Goal: Transaction & Acquisition: Purchase product/service

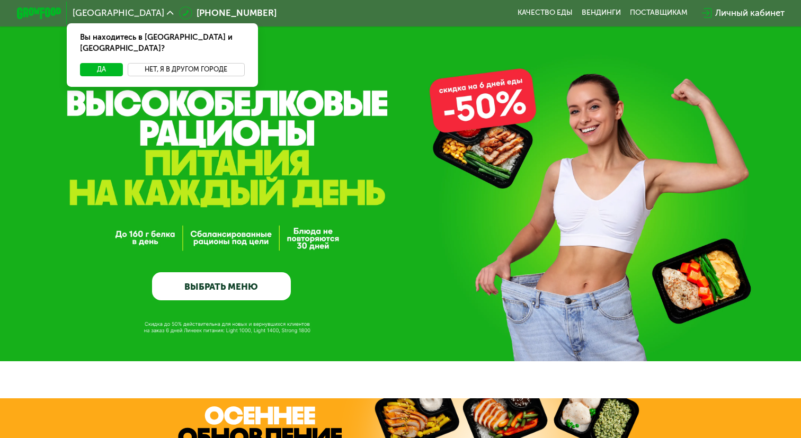
click at [204, 63] on button "Нет, я в другом городе" at bounding box center [186, 69] width 117 height 13
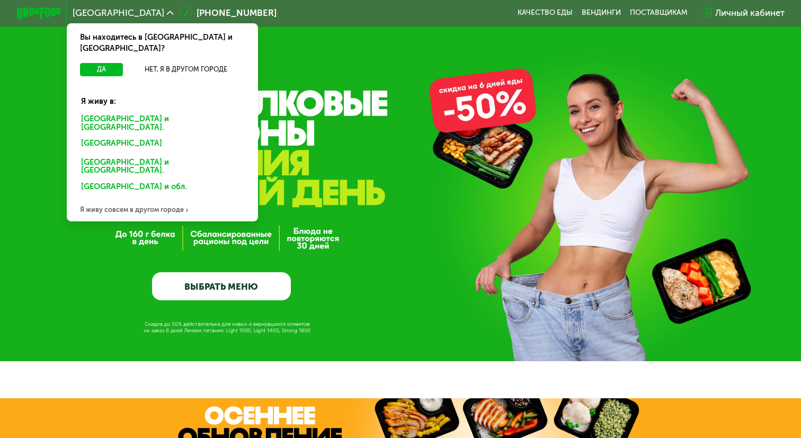
click at [136, 112] on div "[GEOGRAPHIC_DATA] и [GEOGRAPHIC_DATA]." at bounding box center [163, 123] width 178 height 23
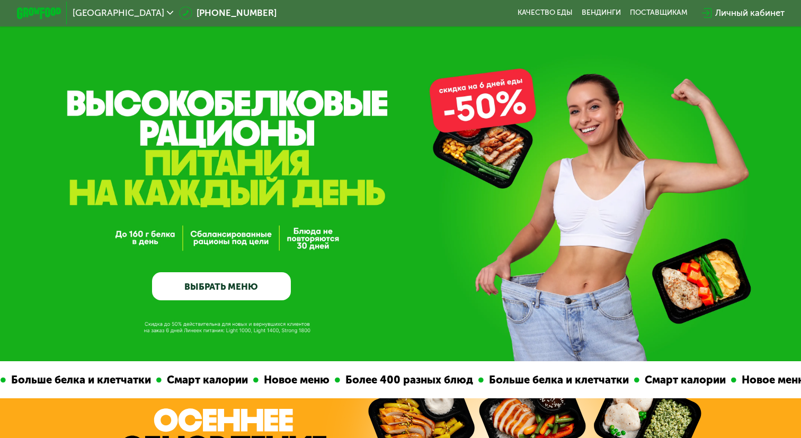
click at [246, 286] on link "ВЫБРАТЬ МЕНЮ" at bounding box center [221, 286] width 138 height 28
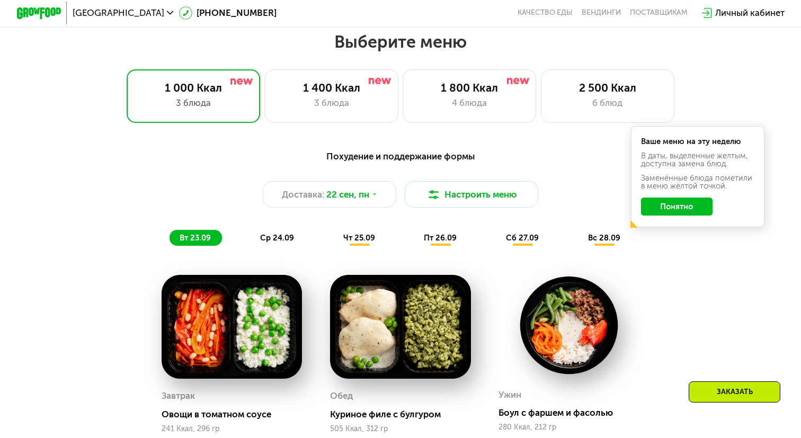
scroll to position [705, 0]
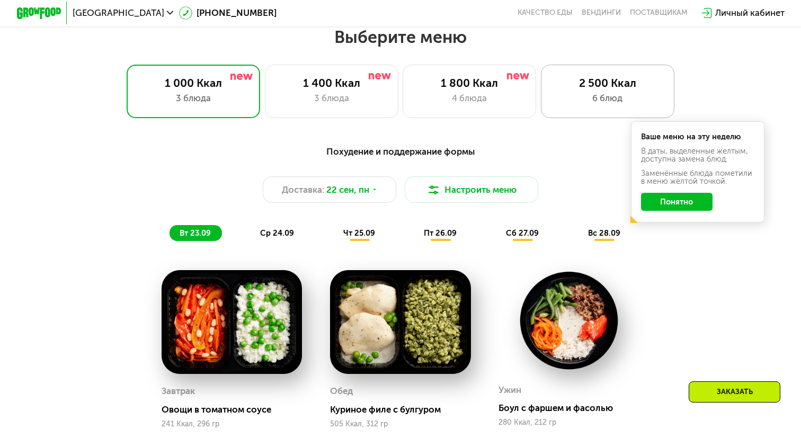
click at [554, 112] on div "2 500 Ккал 6 блюд" at bounding box center [607, 92] width 133 height 54
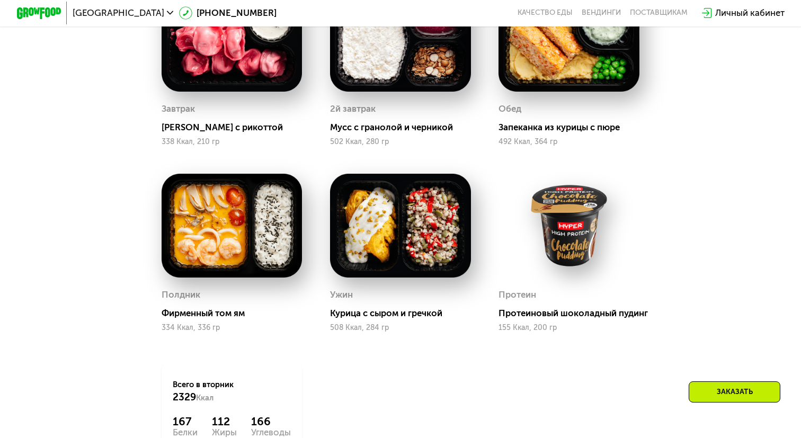
scroll to position [986, 0]
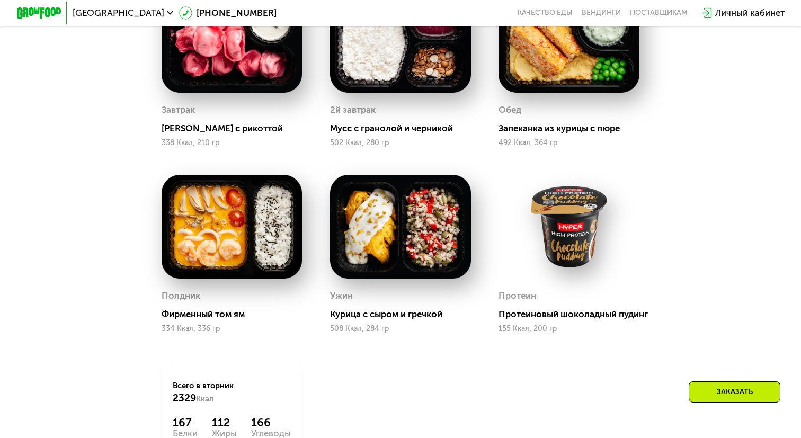
click at [407, 253] on img at bounding box center [400, 227] width 141 height 104
click at [582, 251] on img at bounding box center [568, 227] width 141 height 104
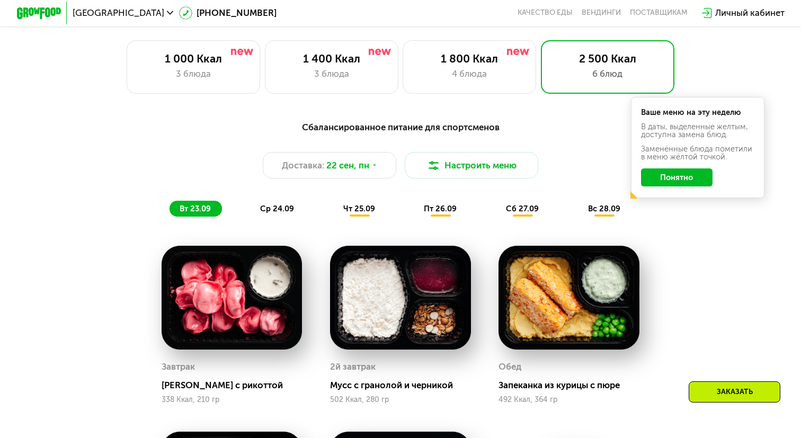
scroll to position [744, 0]
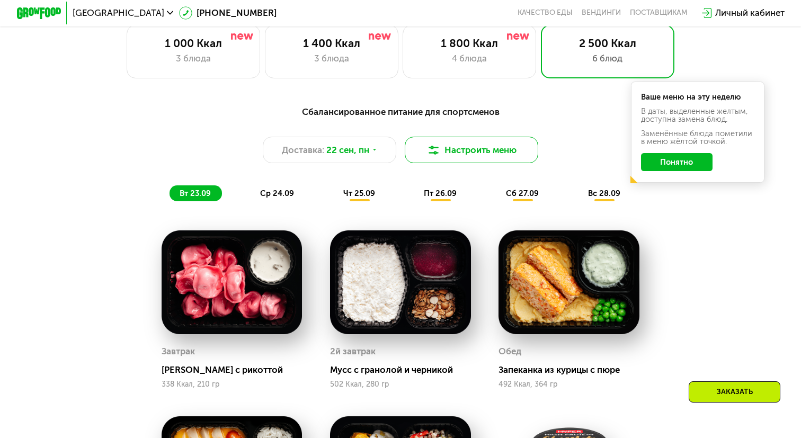
click at [449, 152] on button "Настроить меню" at bounding box center [471, 150] width 133 height 26
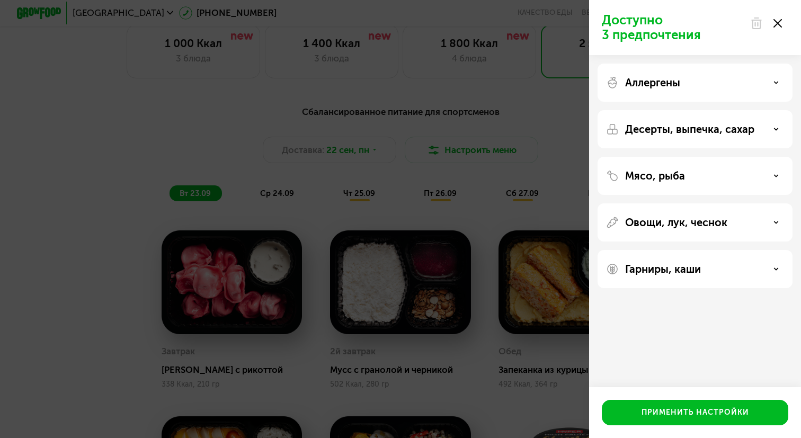
click at [651, 85] on p "Аллергены" at bounding box center [652, 82] width 55 height 13
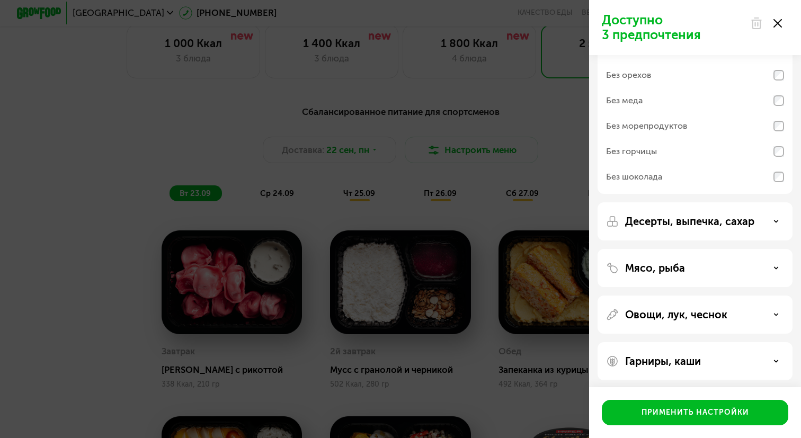
scroll to position [73, 0]
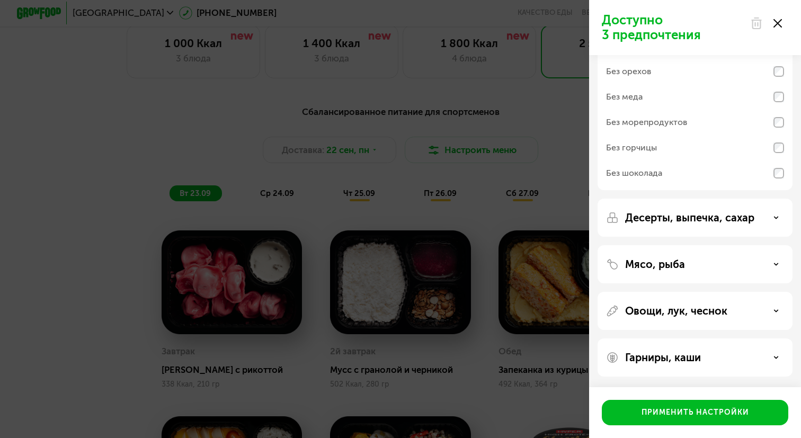
click at [647, 219] on p "Десерты, выпечка, сахар" at bounding box center [689, 217] width 129 height 13
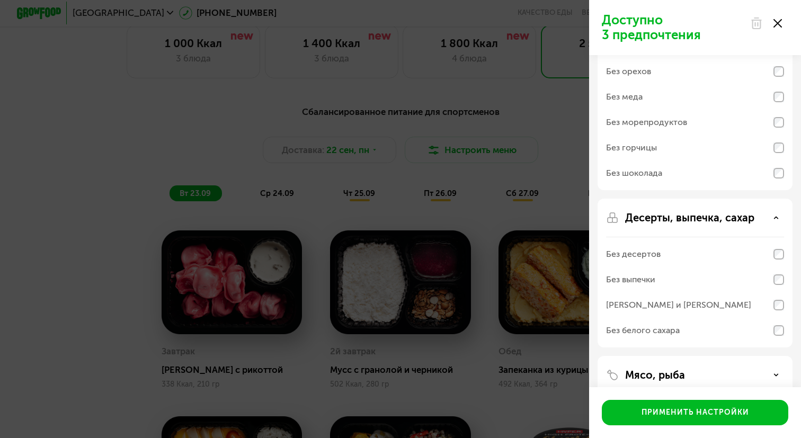
click at [528, 246] on div "Доступно 3 предпочтения Аллергены Без творога Без орехов Без меда Без морепроду…" at bounding box center [400, 219] width 801 height 438
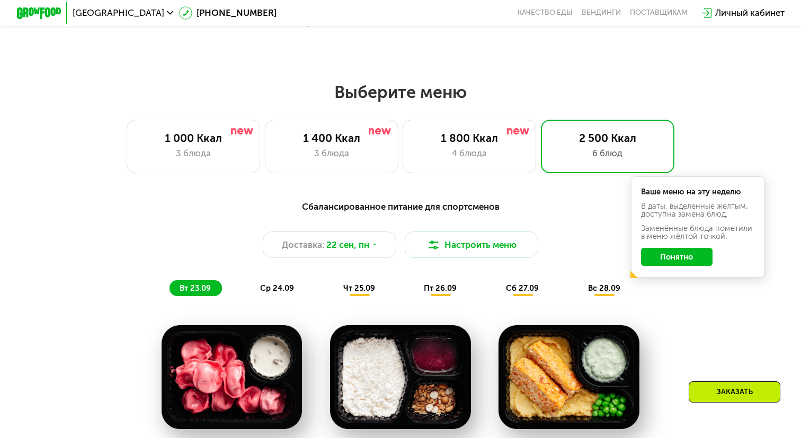
scroll to position [643, 0]
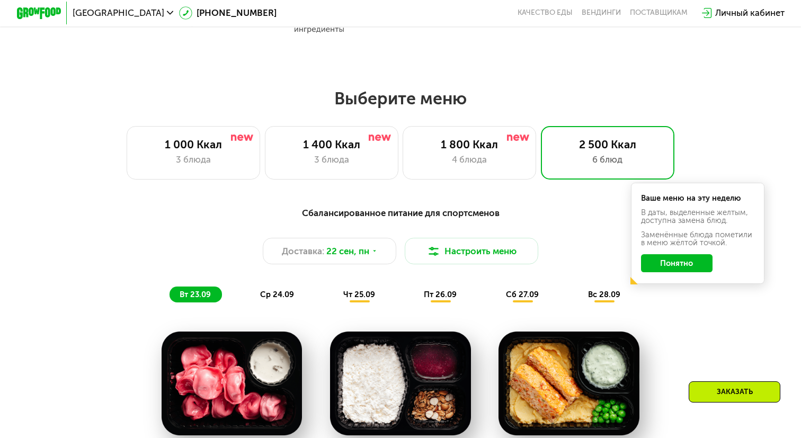
click at [350, 291] on span "чт 25.09" at bounding box center [359, 295] width 32 height 10
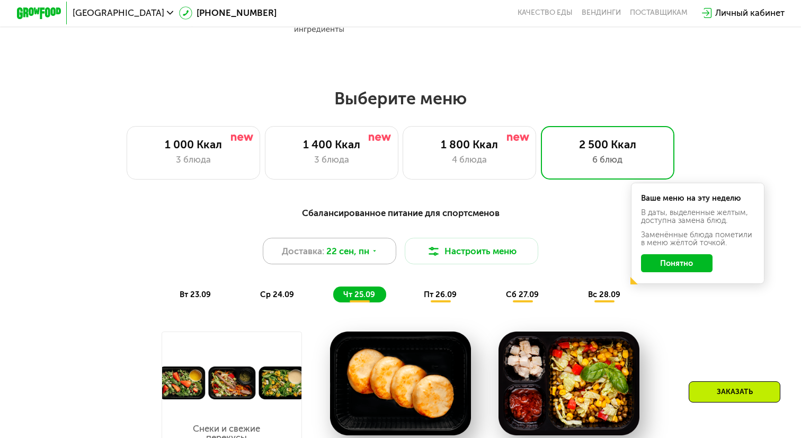
click at [359, 241] on div "Доставка: [DATE]" at bounding box center [329, 251] width 133 height 26
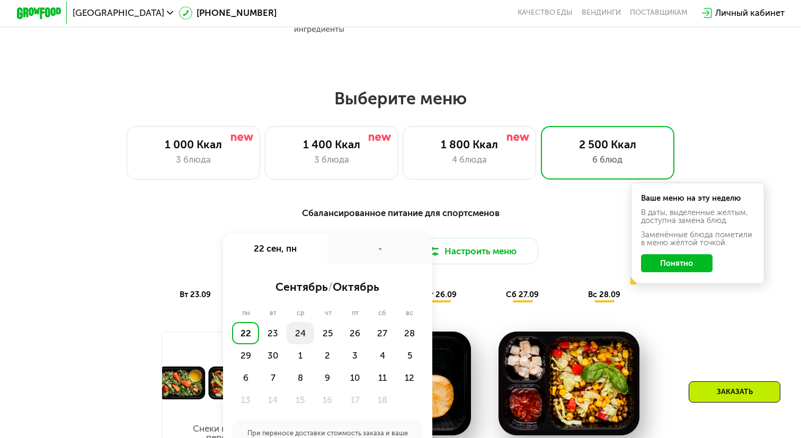
click at [303, 330] on div "24" at bounding box center [301, 333] width 28 height 22
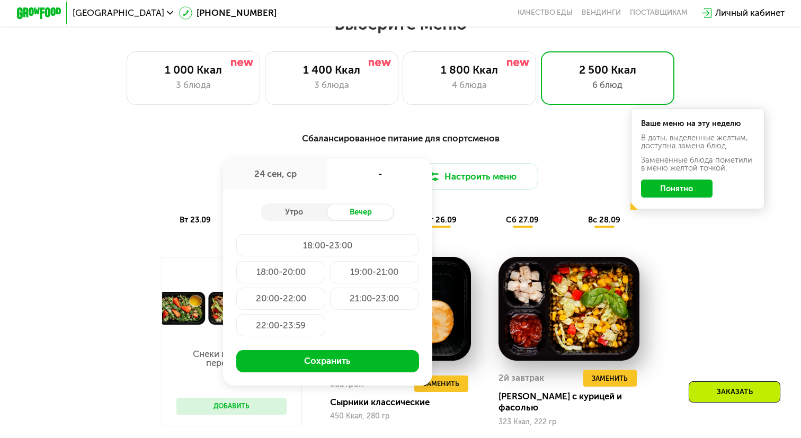
scroll to position [739, 0]
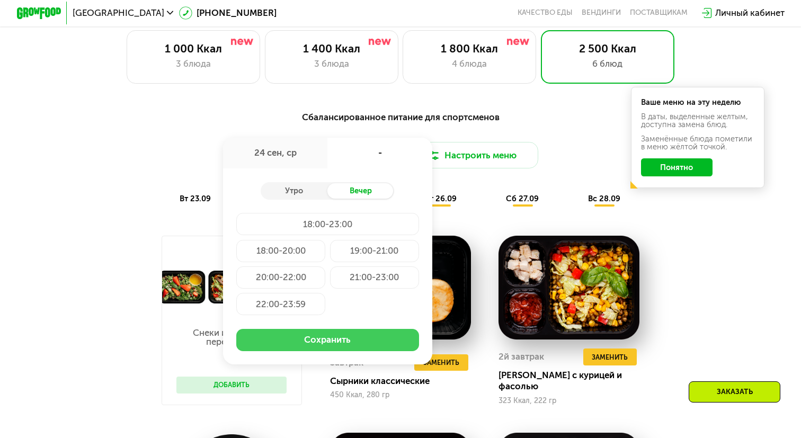
click at [328, 336] on button "Сохранить" at bounding box center [327, 340] width 182 height 22
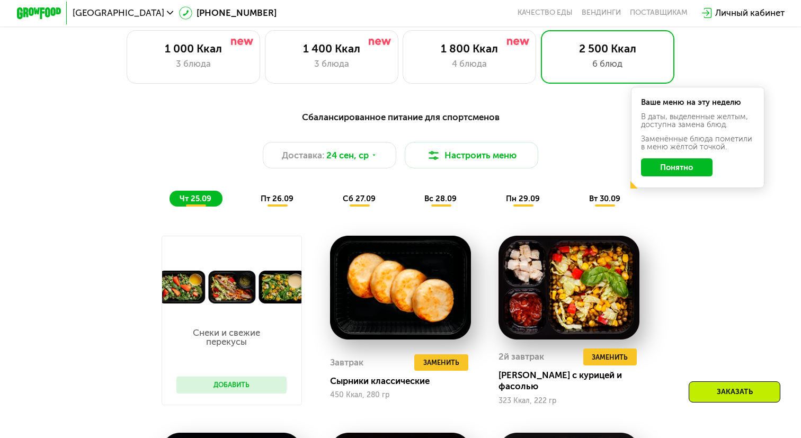
click at [690, 164] on button "Понятно" at bounding box center [677, 167] width 72 height 18
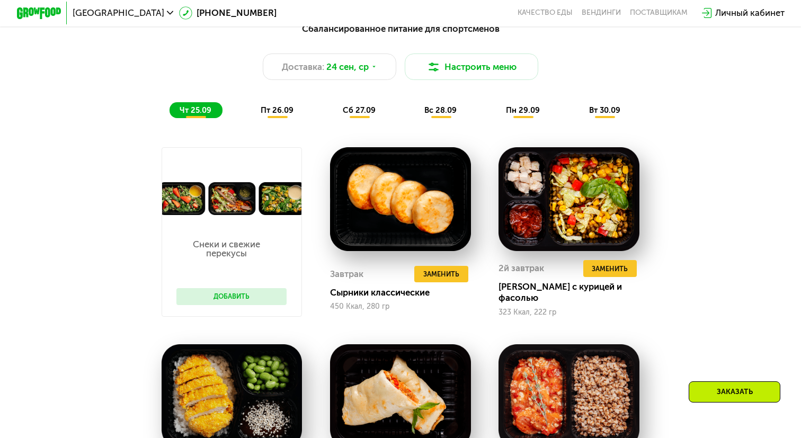
scroll to position [835, 0]
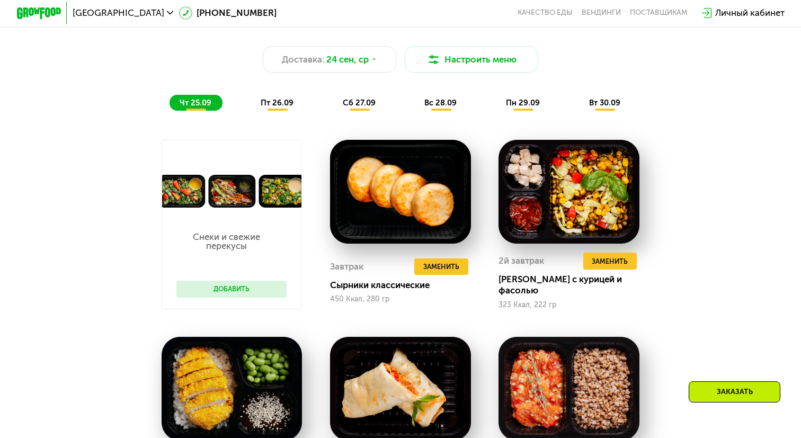
click at [270, 290] on button "Добавить" at bounding box center [231, 289] width 110 height 17
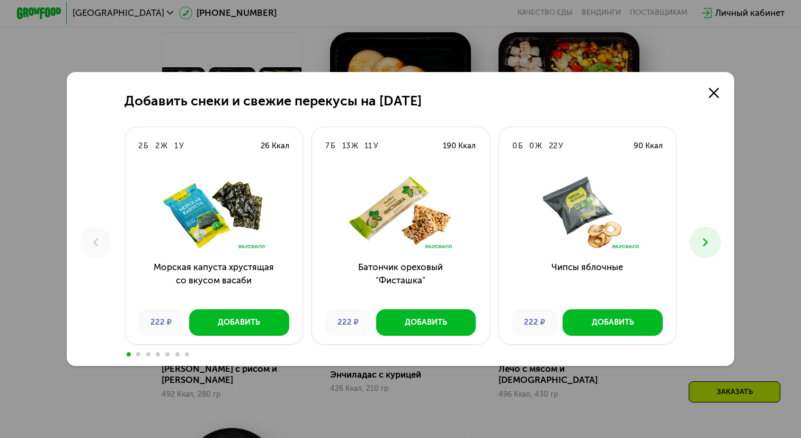
scroll to position [952, 0]
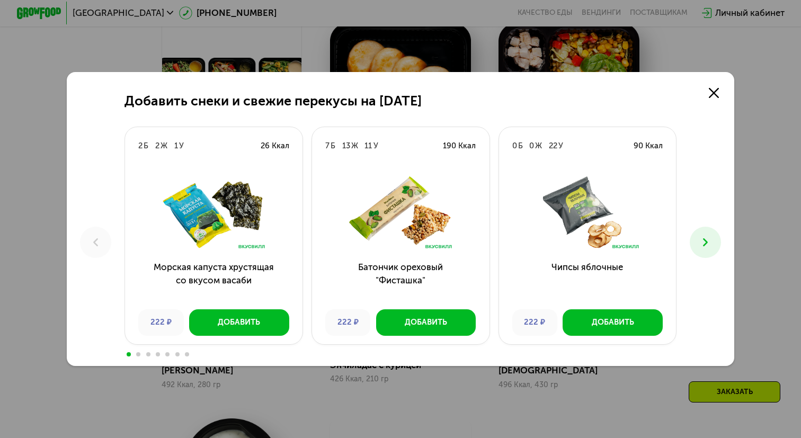
click at [328, 25] on div "Добавить снеки и свежие перекусы на [DATE] 2 Б 2 Ж 1 У 26 Ккал Морская капуста …" at bounding box center [400, 219] width 801 height 438
click at [710, 89] on use at bounding box center [714, 93] width 10 height 10
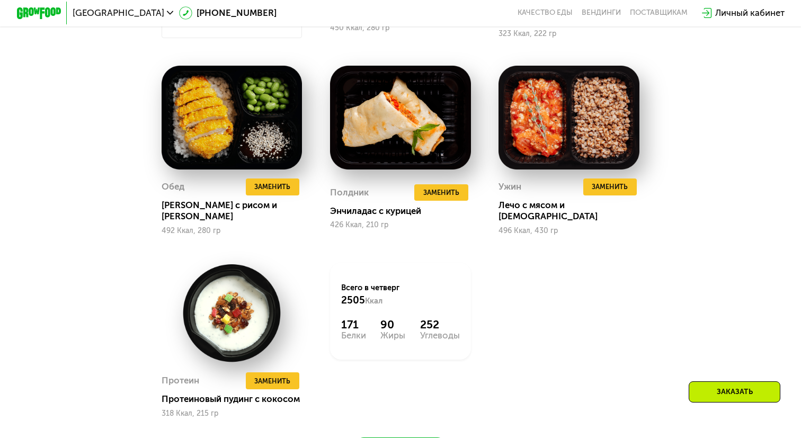
scroll to position [1110, 0]
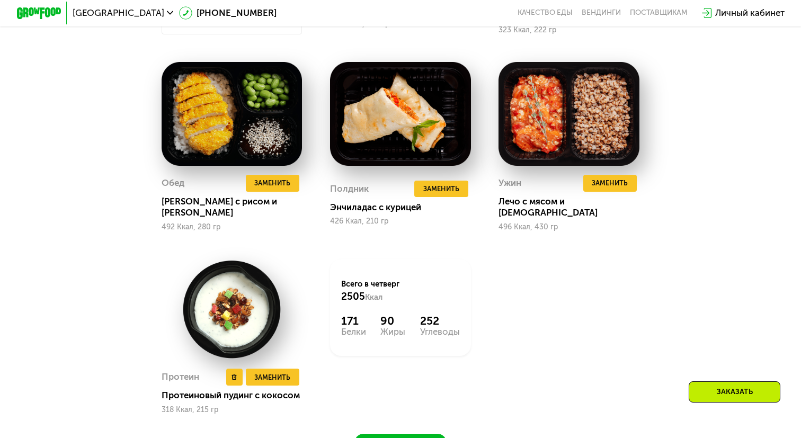
click at [254, 271] on img at bounding box center [232, 309] width 141 height 101
click at [174, 369] on div "Протеин" at bounding box center [181, 377] width 38 height 17
click at [232, 301] on img at bounding box center [232, 309] width 141 height 101
click at [241, 307] on img at bounding box center [232, 309] width 141 height 101
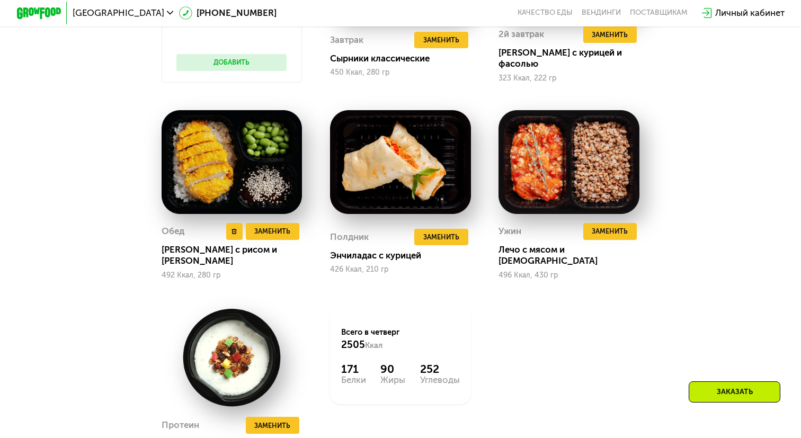
scroll to position [1056, 0]
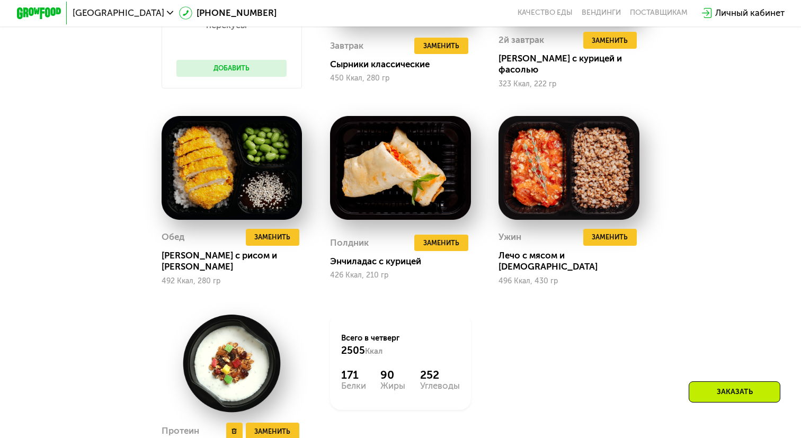
click at [215, 320] on img at bounding box center [232, 363] width 141 height 101
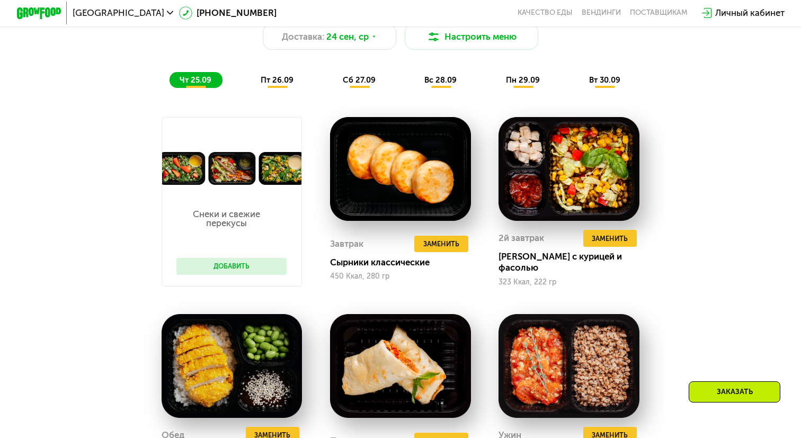
scroll to position [823, 0]
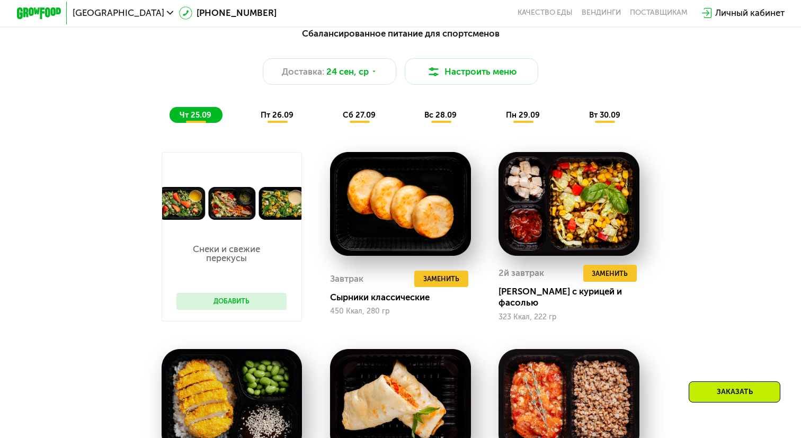
click at [272, 113] on span "пт 26.09" at bounding box center [277, 115] width 33 height 10
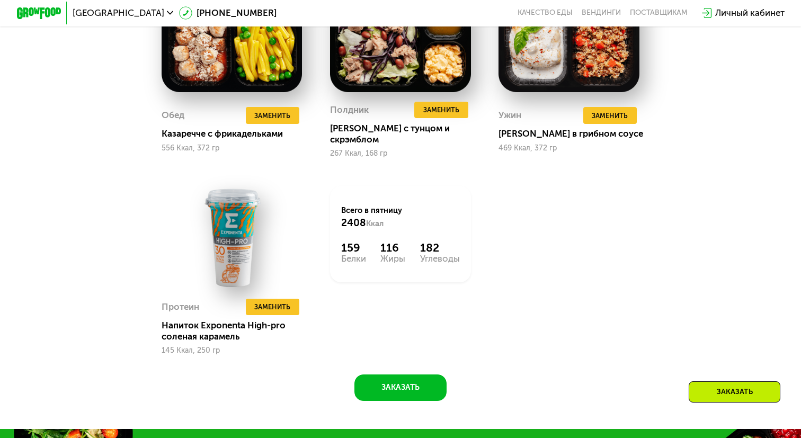
scroll to position [1183, 0]
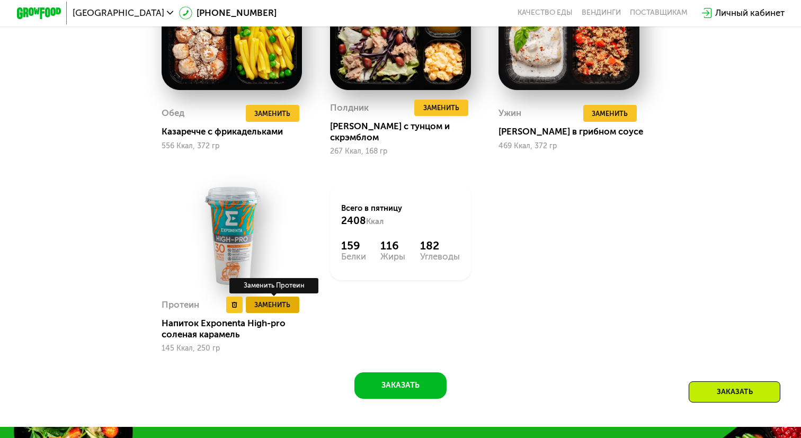
click at [270, 299] on span "Заменить" at bounding box center [272, 304] width 36 height 11
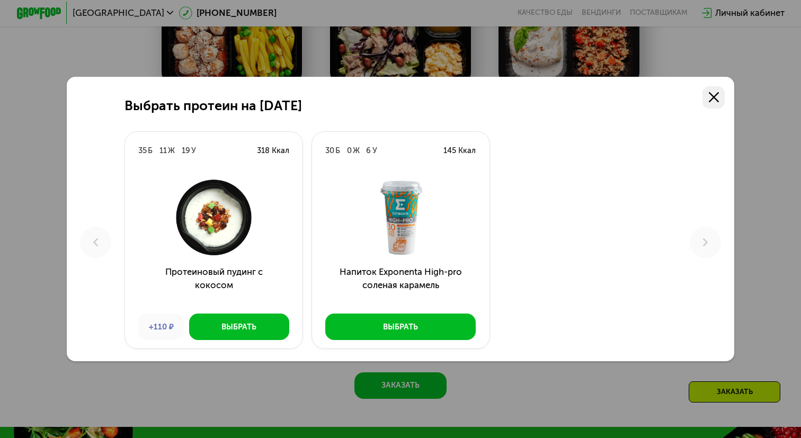
click at [715, 96] on icon at bounding box center [714, 97] width 10 height 10
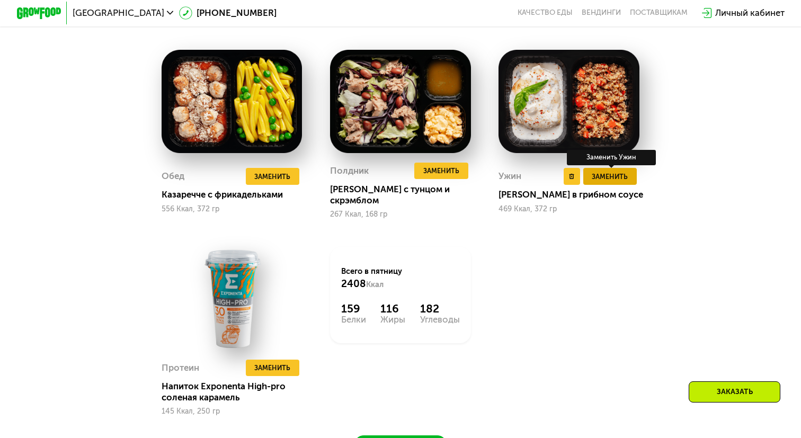
scroll to position [1107, 0]
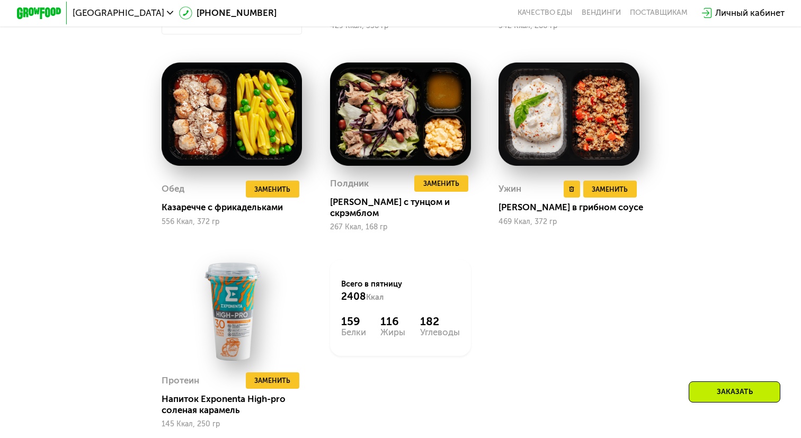
click at [554, 112] on img at bounding box center [568, 115] width 141 height 104
click at [599, 184] on span "Заменить" at bounding box center [610, 189] width 36 height 11
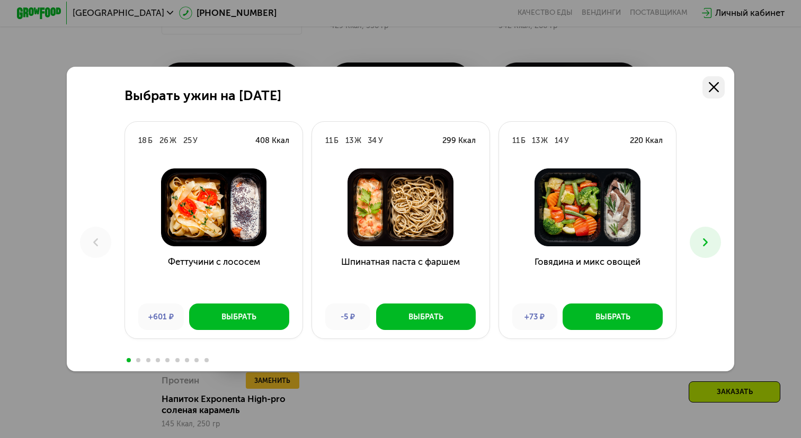
click at [713, 88] on use at bounding box center [714, 87] width 10 height 10
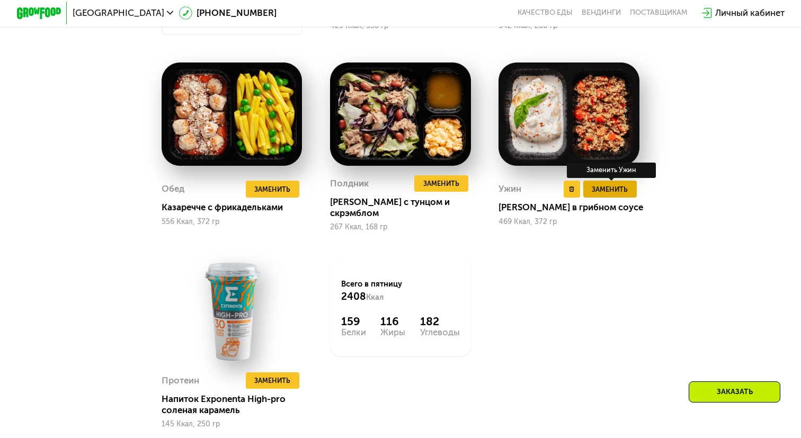
click at [617, 184] on span "Заменить" at bounding box center [610, 189] width 36 height 11
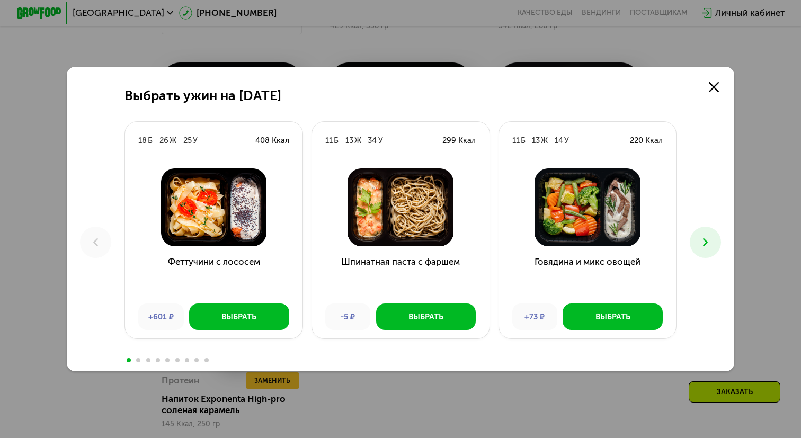
click at [713, 235] on button at bounding box center [705, 242] width 31 height 31
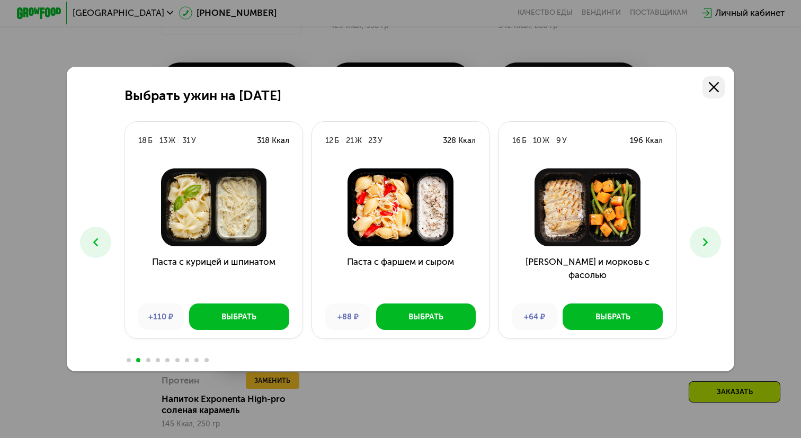
click at [716, 90] on use at bounding box center [714, 87] width 10 height 10
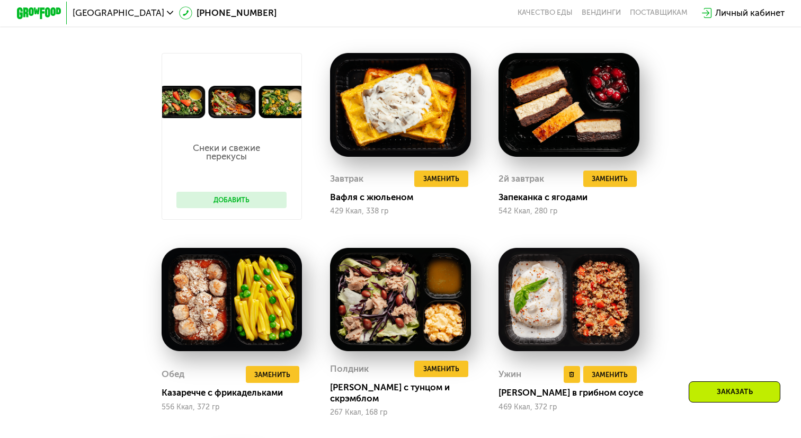
scroll to position [783, 0]
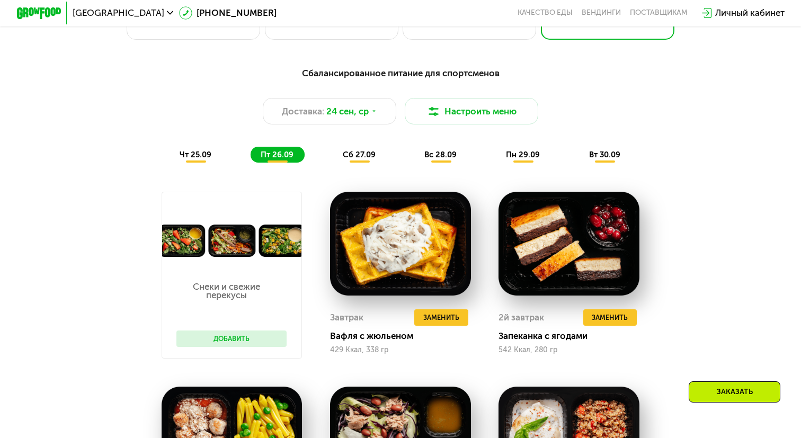
click at [367, 157] on span "сб 27.09" at bounding box center [359, 155] width 33 height 10
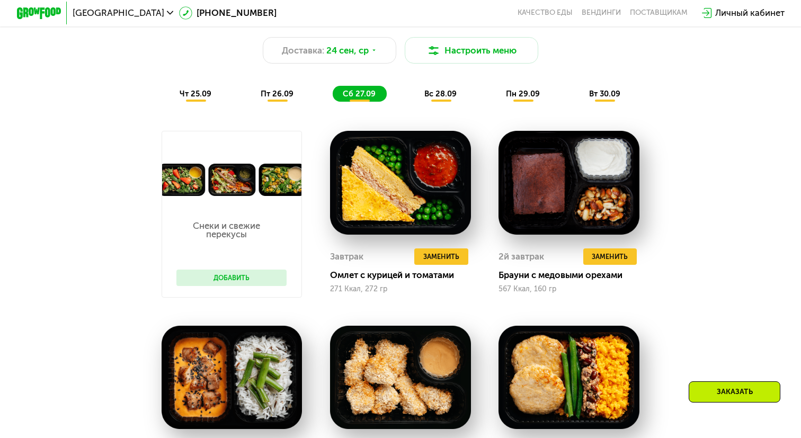
scroll to position [843, 0]
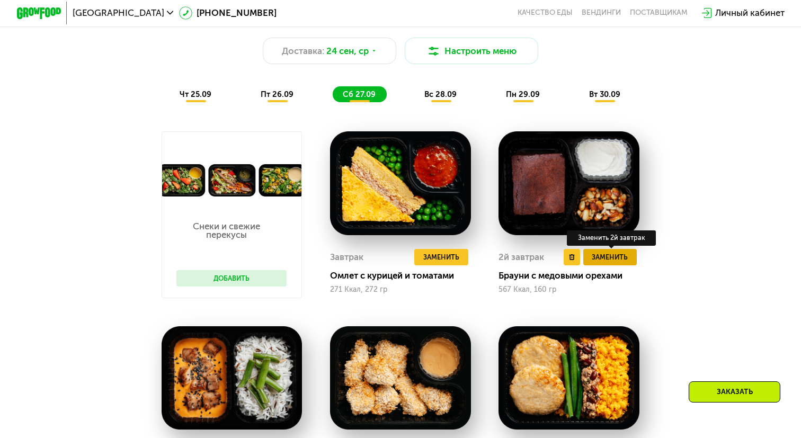
click at [613, 255] on span "Заменить" at bounding box center [610, 257] width 36 height 11
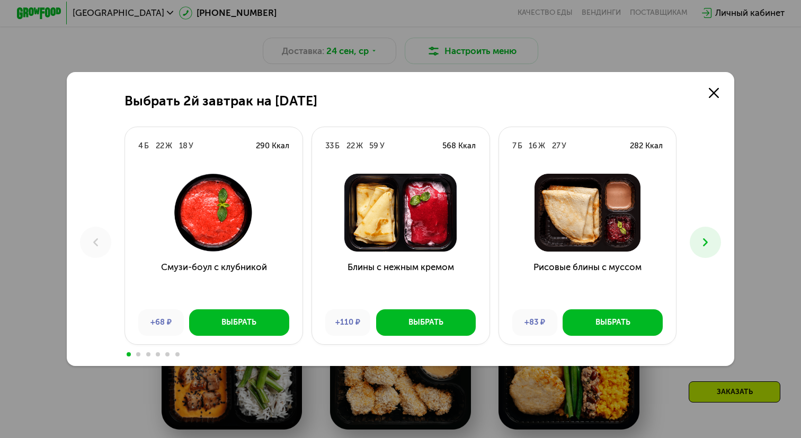
click at [717, 240] on button at bounding box center [705, 242] width 31 height 31
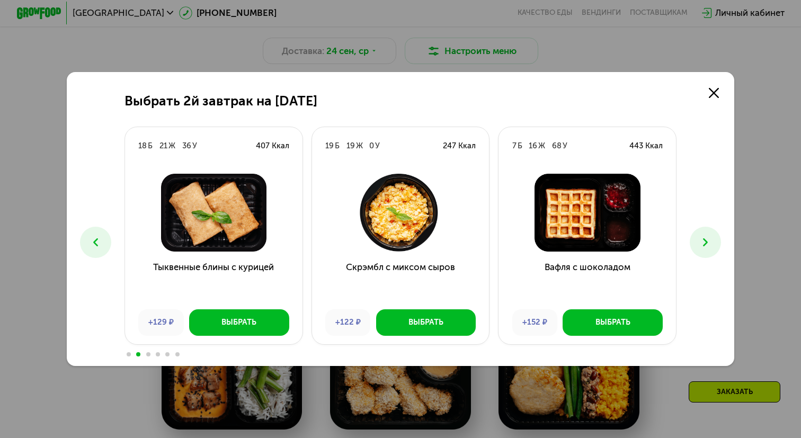
click at [718, 240] on button at bounding box center [705, 242] width 31 height 31
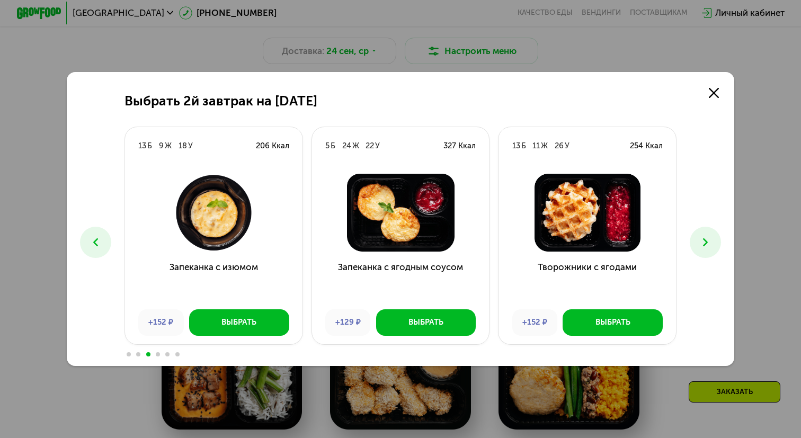
click at [718, 240] on button at bounding box center [705, 242] width 31 height 31
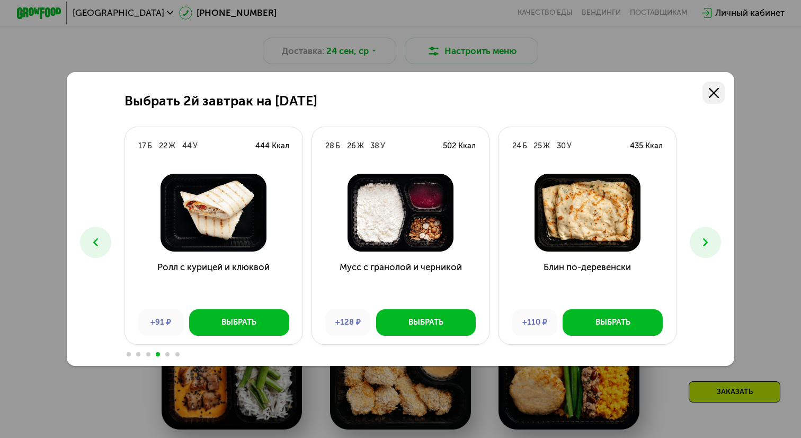
click at [709, 90] on icon at bounding box center [714, 93] width 10 height 10
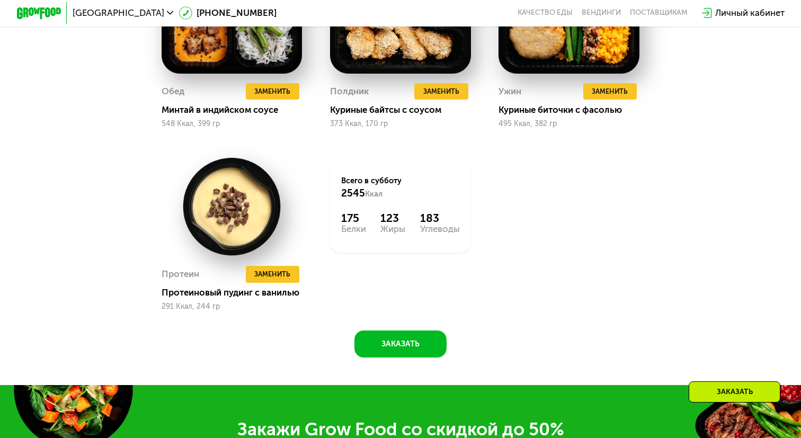
scroll to position [1200, 0]
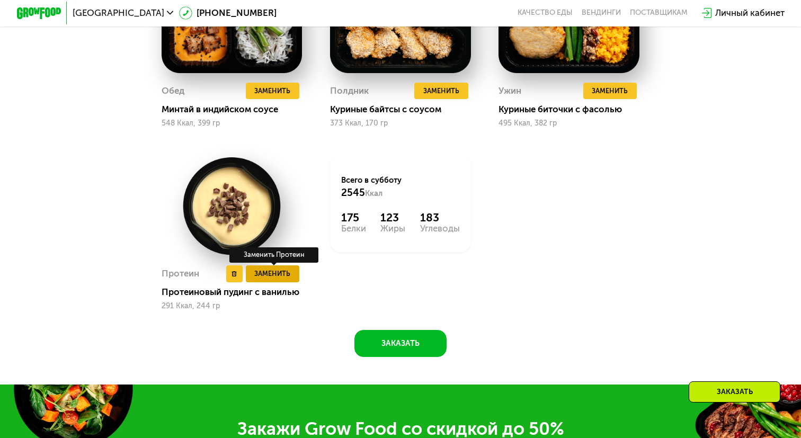
click at [273, 275] on span "Заменить" at bounding box center [272, 273] width 36 height 11
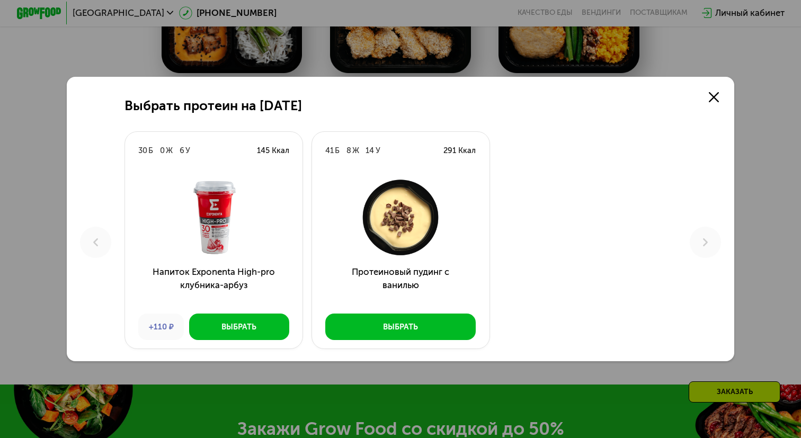
click at [330, 85] on div "Выбрать протеин на [DATE] Б 0 Ж 6 У 145 Ккал Напиток Exponenta High-pro клубник…" at bounding box center [400, 219] width 667 height 284
click at [716, 99] on icon at bounding box center [714, 97] width 10 height 10
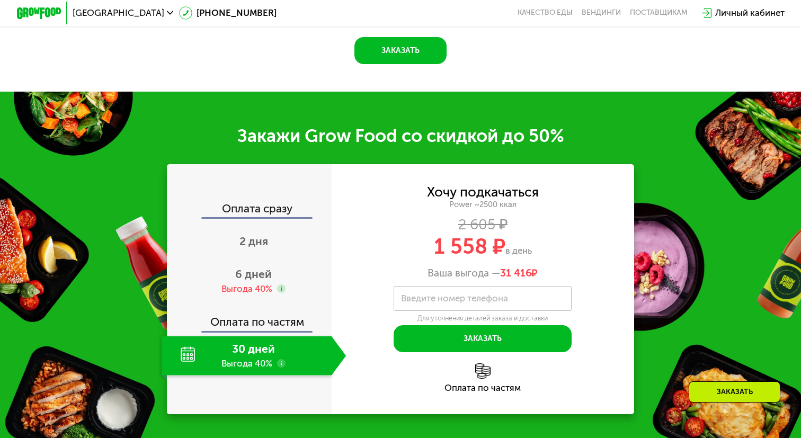
scroll to position [1510, 0]
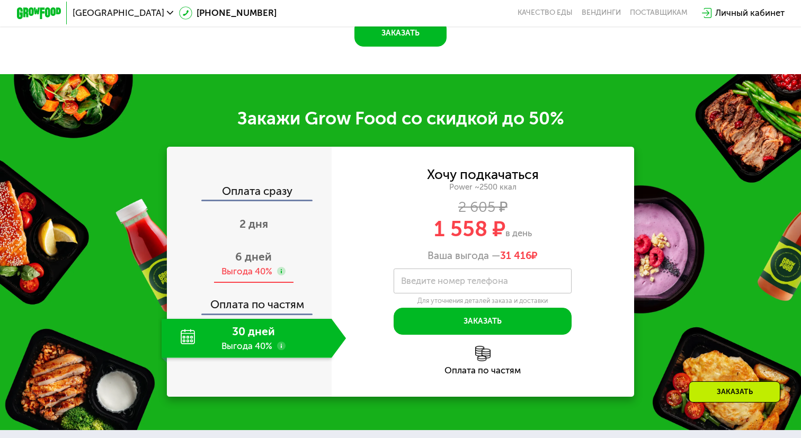
click at [228, 257] on div "6 дней Выгода 40%" at bounding box center [254, 263] width 185 height 39
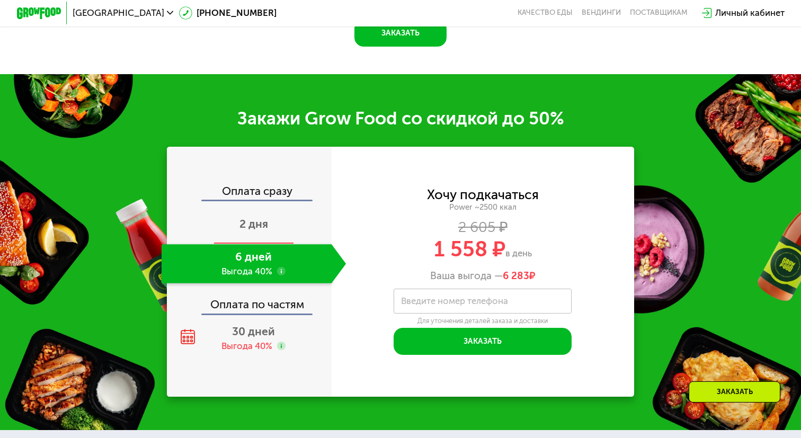
click at [245, 224] on span "2 дня" at bounding box center [253, 223] width 29 height 13
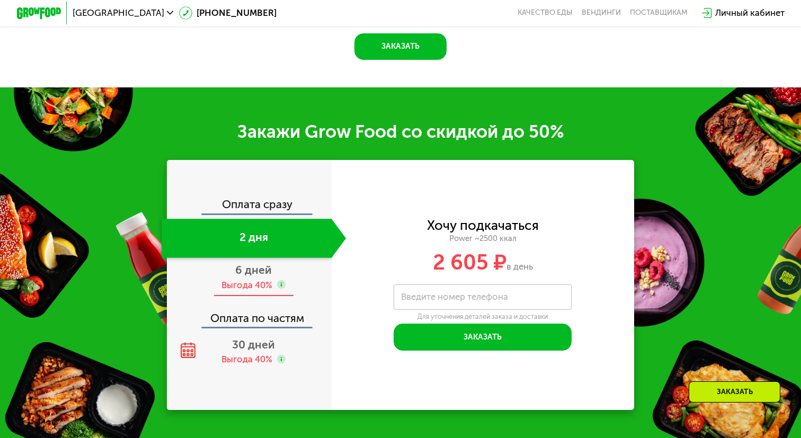
click at [234, 260] on div "6 дней Выгода 40%" at bounding box center [254, 277] width 185 height 39
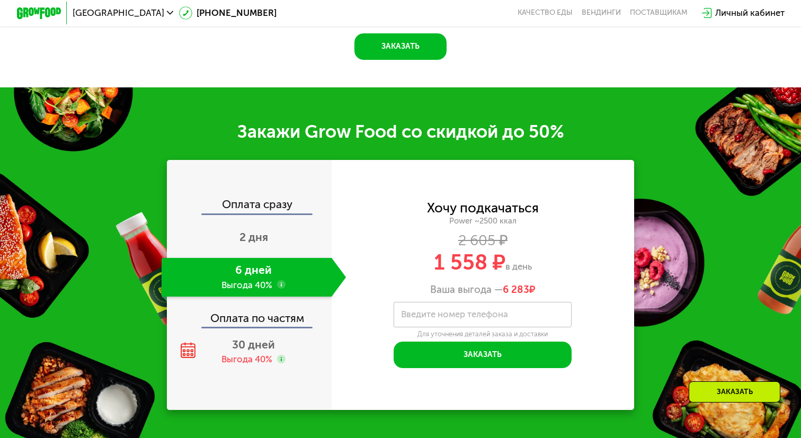
click at [281, 280] on use at bounding box center [281, 284] width 9 height 9
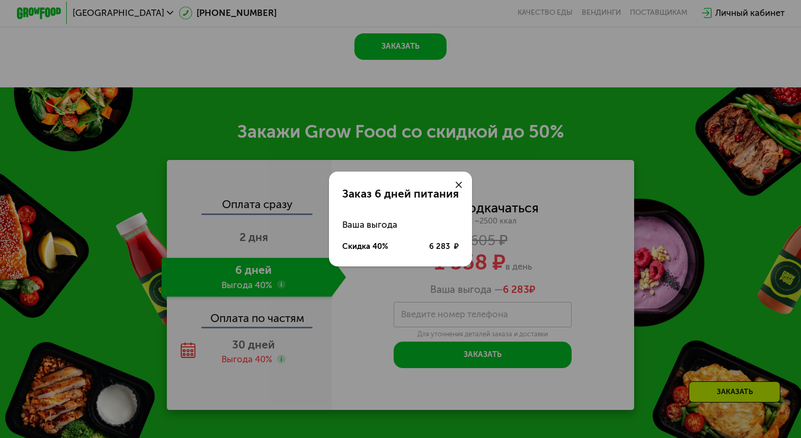
click at [281, 271] on div "Заказ 6 дней питания Ваша выгода Скидка 40% 6 283 ₽" at bounding box center [400, 219] width 801 height 438
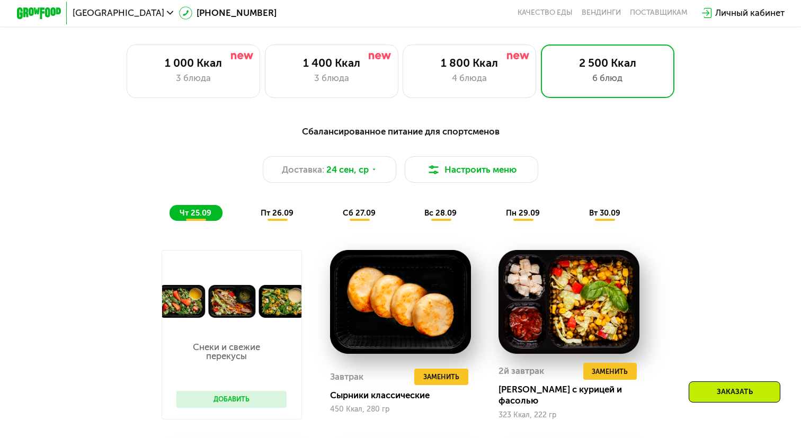
scroll to position [716, 0]
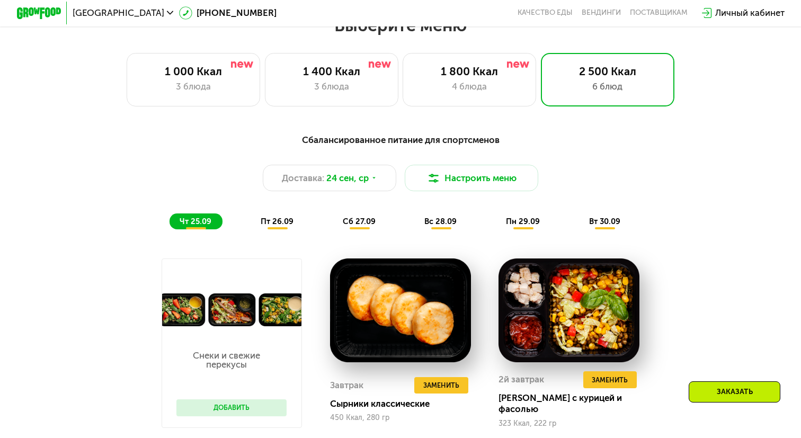
click at [287, 224] on span "пт 26.09" at bounding box center [277, 222] width 33 height 10
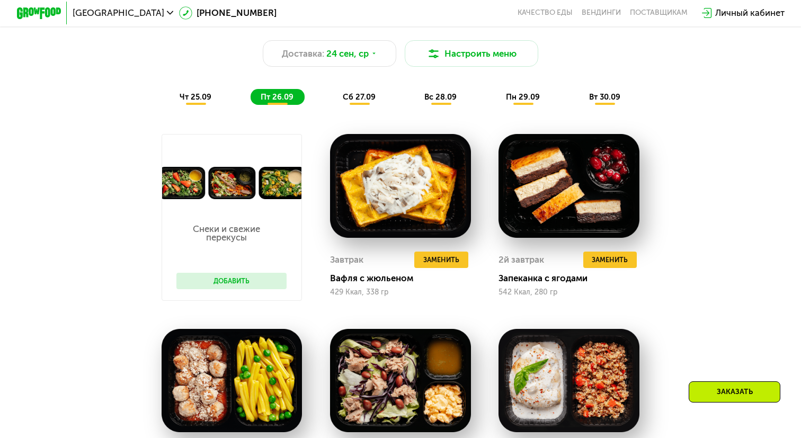
scroll to position [821, 0]
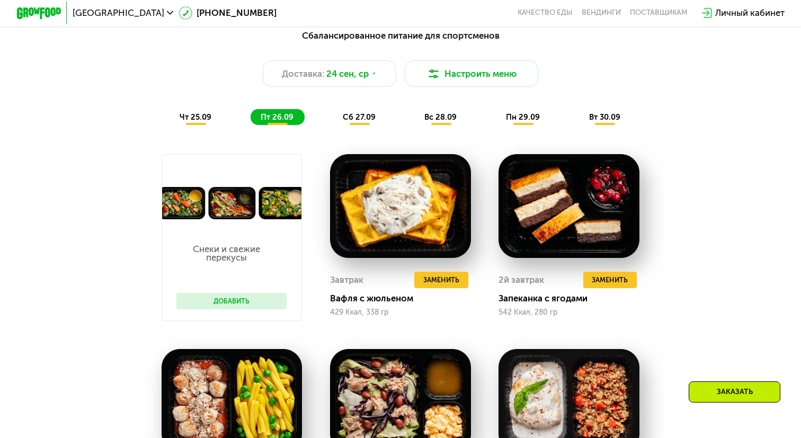
click at [349, 121] on span "сб 27.09" at bounding box center [359, 117] width 33 height 10
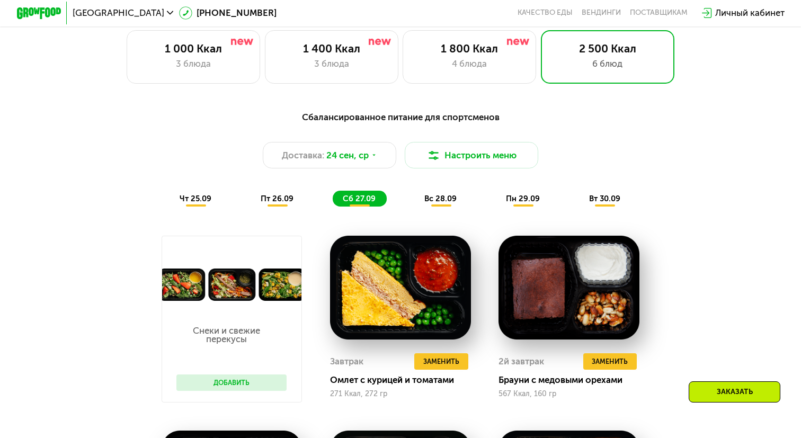
scroll to position [675, 0]
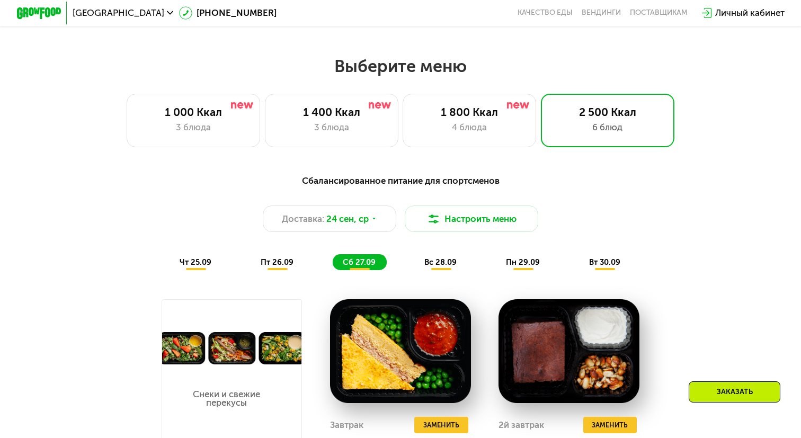
click at [512, 260] on span "пн 29.09" at bounding box center [523, 262] width 34 height 10
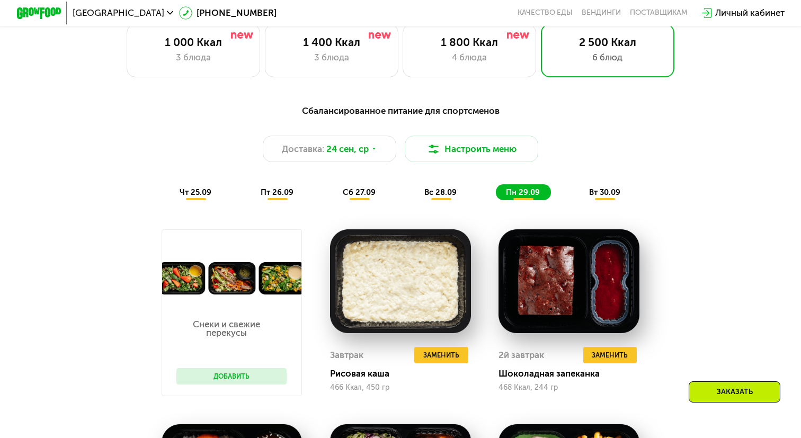
scroll to position [735, 0]
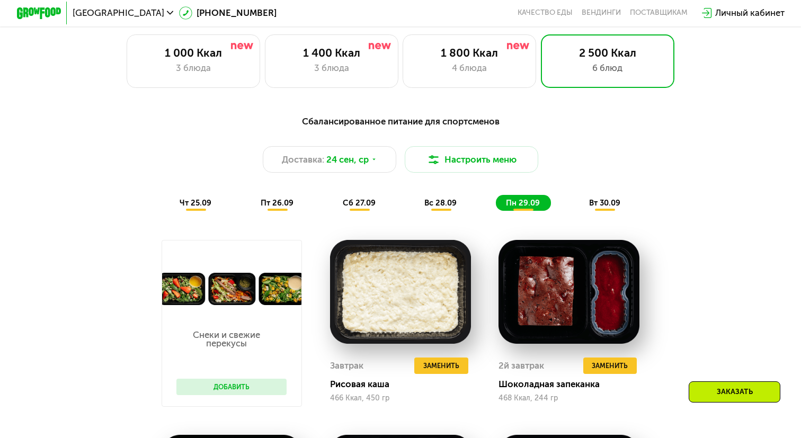
click at [595, 206] on span "вт 30.09" at bounding box center [604, 203] width 31 height 10
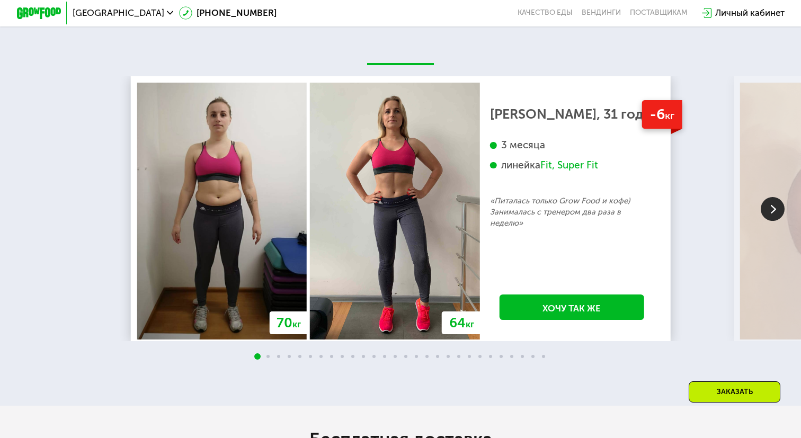
scroll to position [2362, 0]
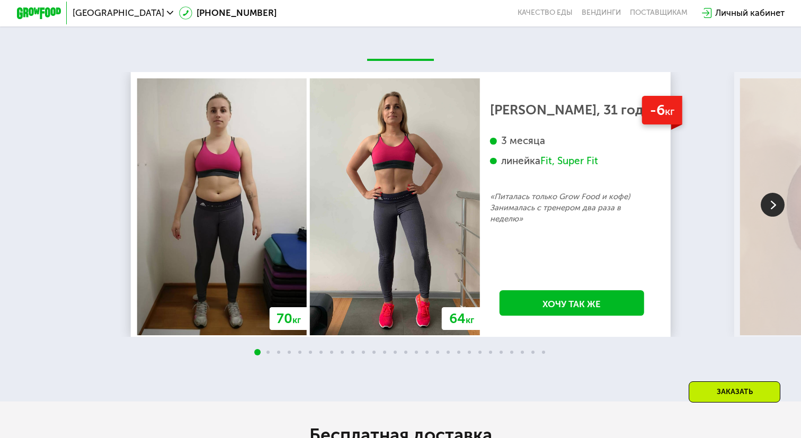
click at [782, 203] on img at bounding box center [773, 205] width 24 height 24
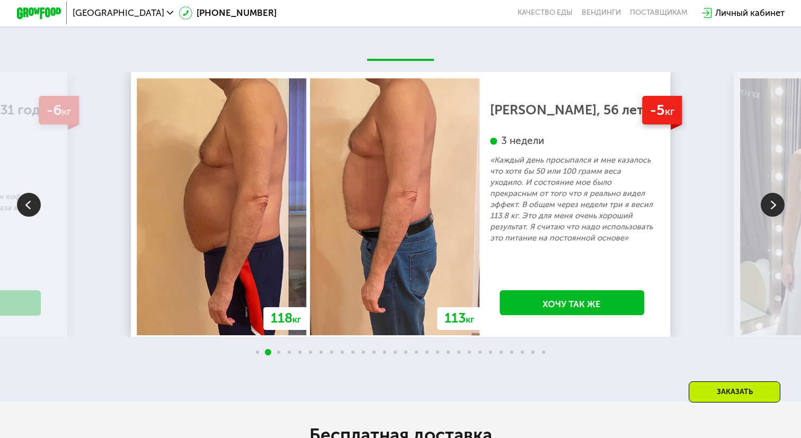
click at [782, 203] on img at bounding box center [773, 205] width 24 height 24
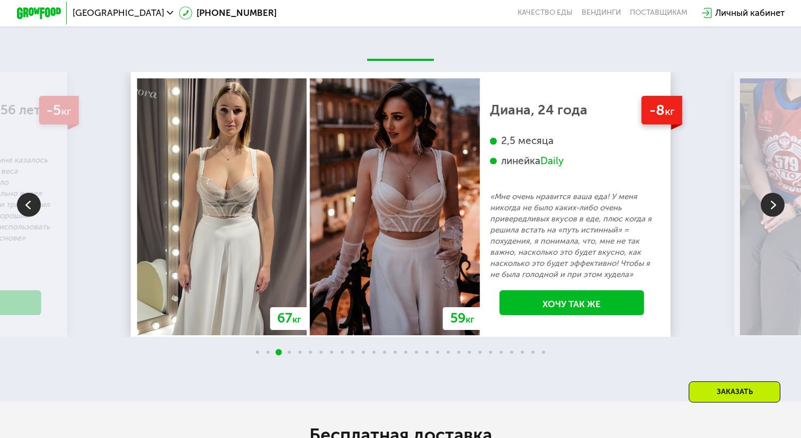
click at [766, 201] on img at bounding box center [773, 205] width 24 height 24
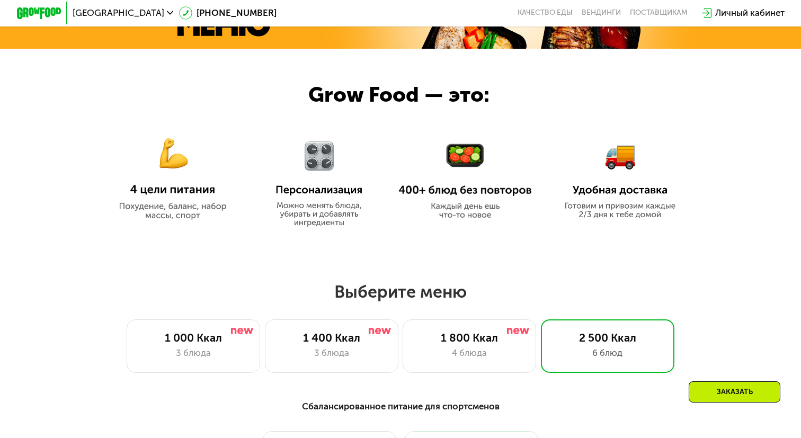
scroll to position [447, 0]
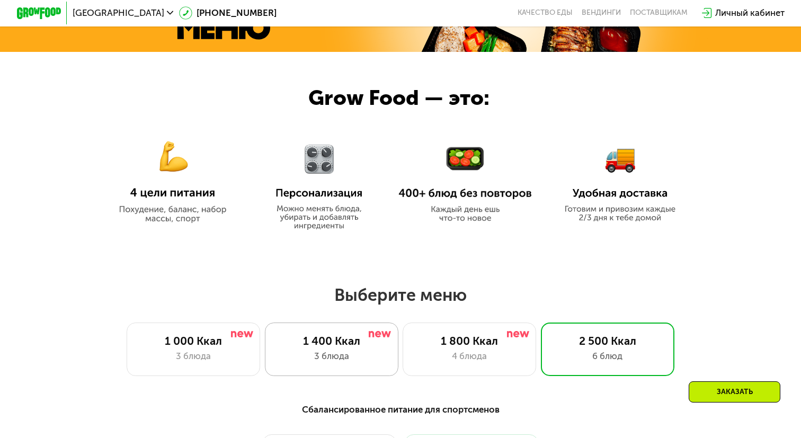
click at [370, 346] on div "1 400 Ккал" at bounding box center [332, 340] width 110 height 13
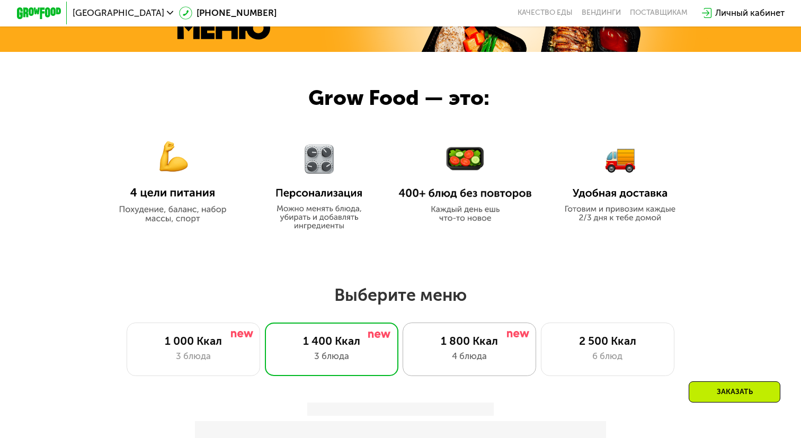
click at [464, 331] on div "1 800 Ккал 4 блюда" at bounding box center [469, 350] width 133 height 54
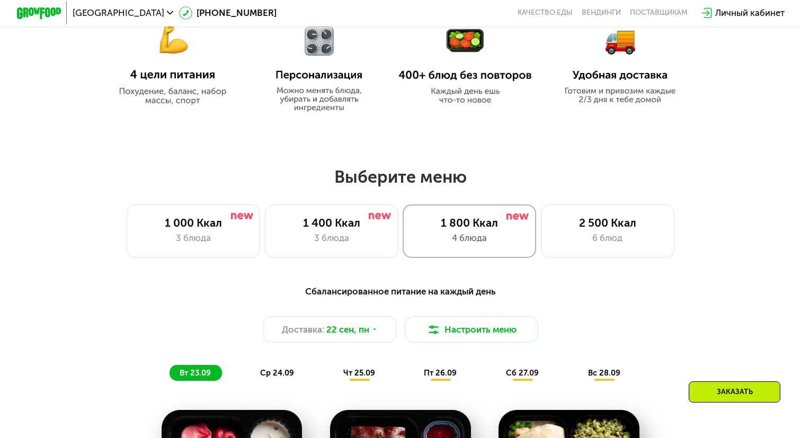
scroll to position [551, 0]
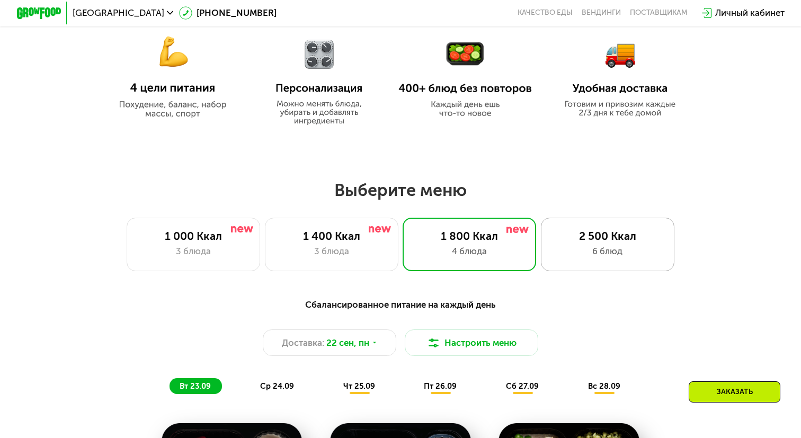
click at [553, 248] on div "6 блюд" at bounding box center [608, 251] width 110 height 13
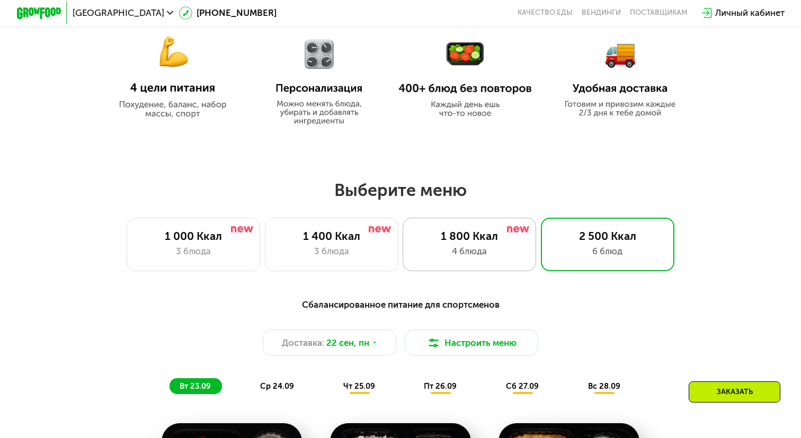
click at [478, 251] on div "4 блюда" at bounding box center [469, 251] width 110 height 13
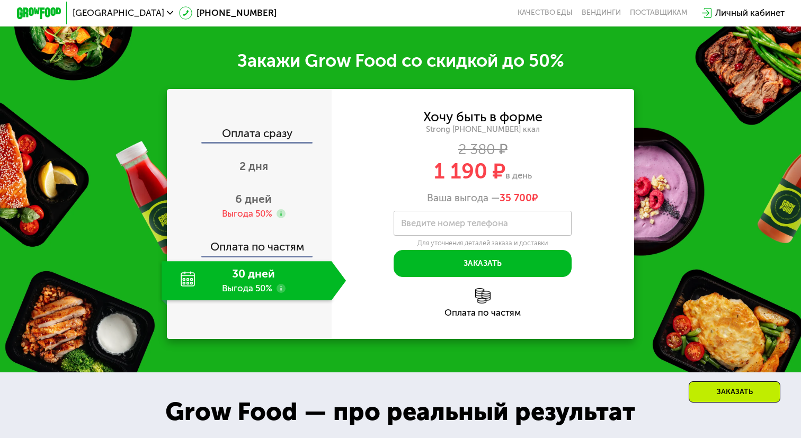
scroll to position [1388, 0]
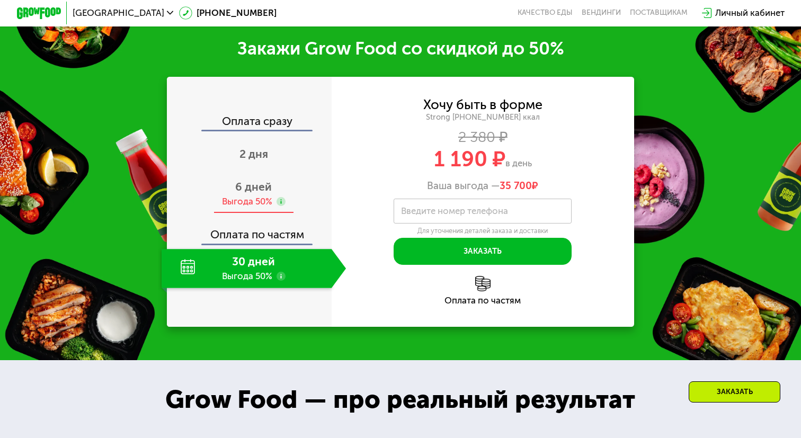
click at [268, 190] on span "6 дней" at bounding box center [253, 186] width 37 height 13
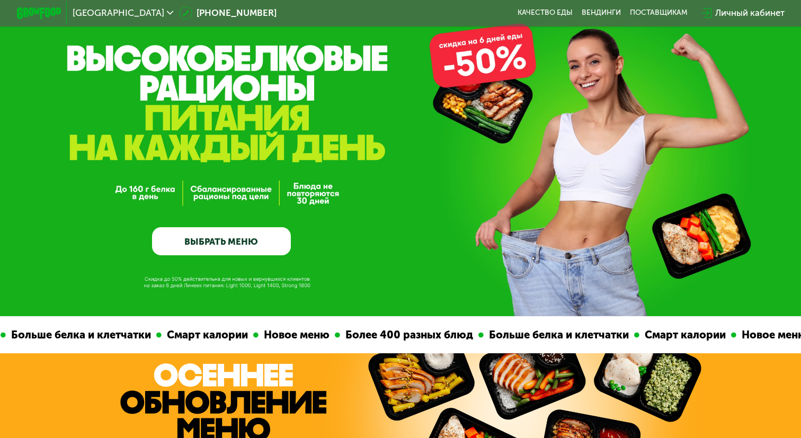
scroll to position [0, 0]
